Goal: Task Accomplishment & Management: Manage account settings

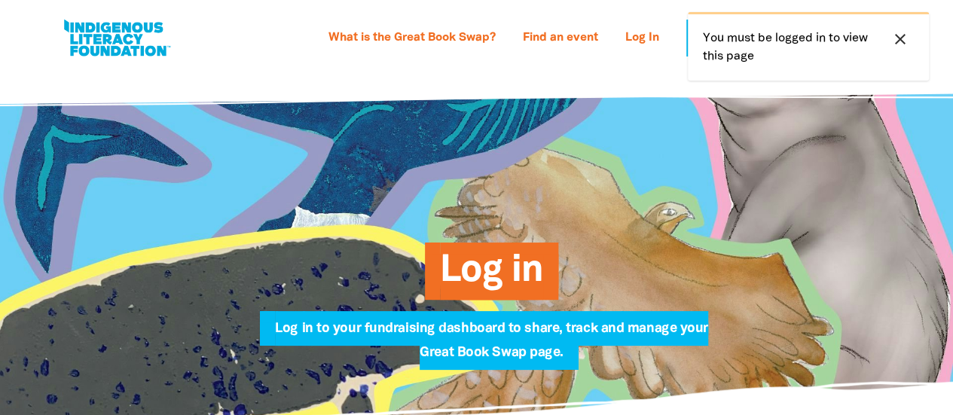
scroll to position [131, 0]
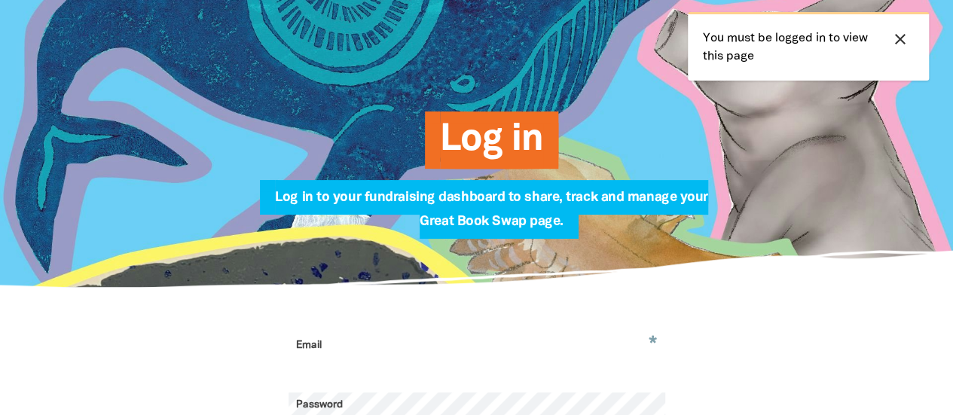
click at [902, 46] on icon "close" at bounding box center [900, 39] width 18 height 18
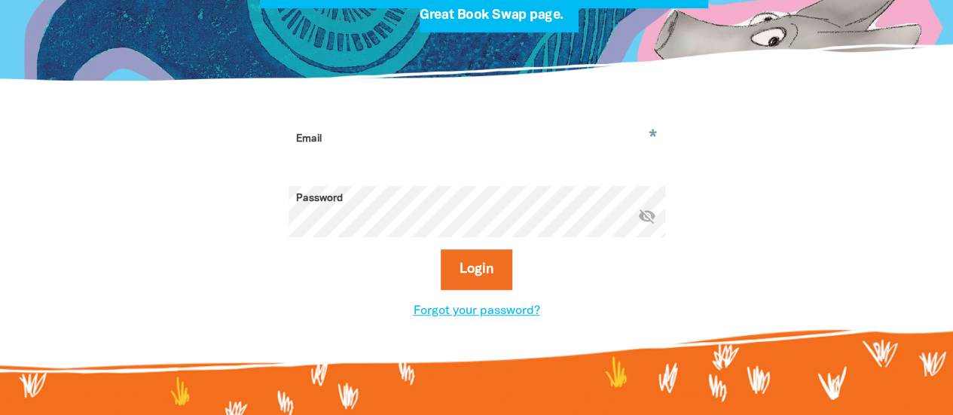
scroll to position [337, 0]
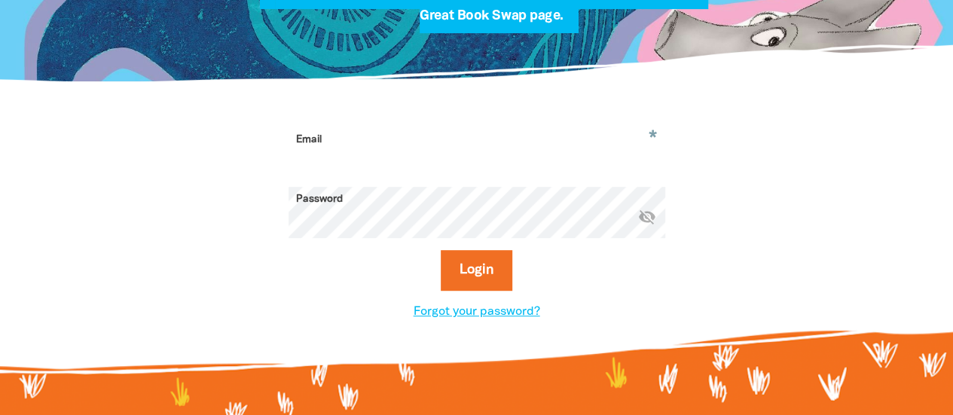
click at [426, 153] on input "Email" at bounding box center [476, 150] width 377 height 47
type input "[EMAIL_ADDRESS][DOMAIN_NAME]"
click at [441, 250] on button "Login" at bounding box center [477, 270] width 72 height 41
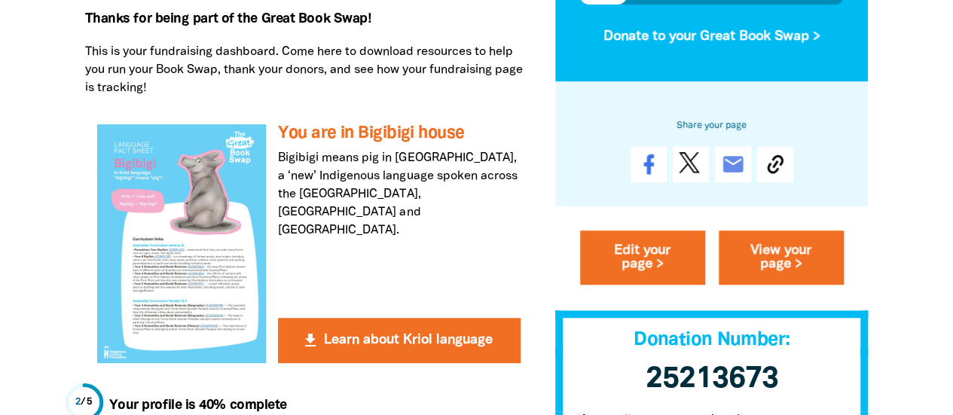
scroll to position [337, 0]
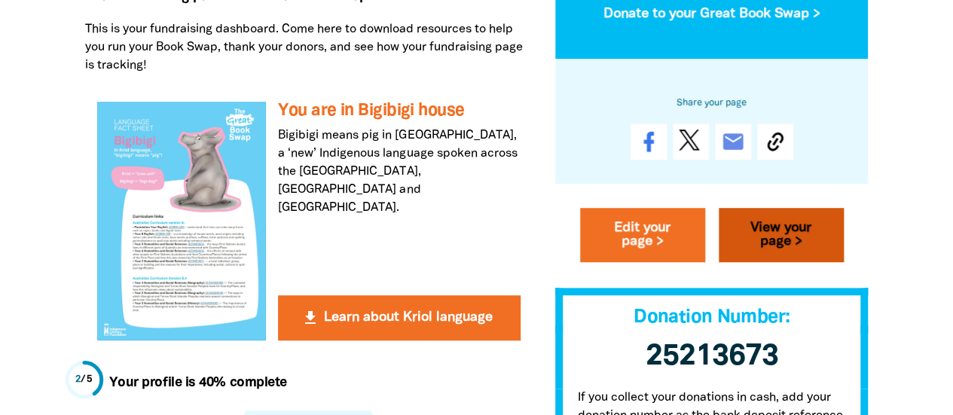
click at [785, 230] on link "View your page >" at bounding box center [781, 235] width 125 height 54
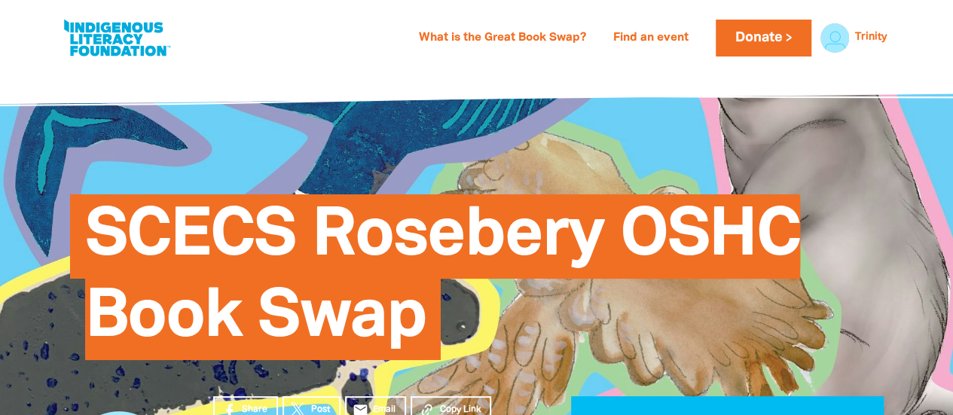
scroll to position [203, 0]
